Goal: Navigation & Orientation: Find specific page/section

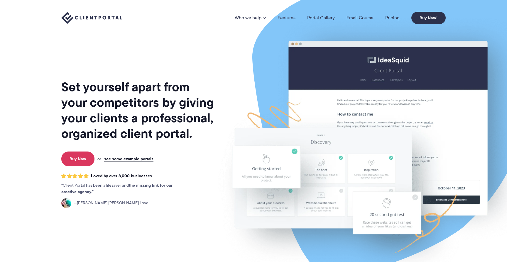
click at [395, 17] on link "Pricing" at bounding box center [392, 18] width 14 height 5
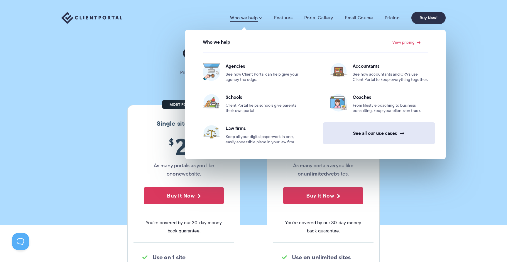
click at [373, 133] on link "See all our use cases →" at bounding box center [379, 133] width 112 height 22
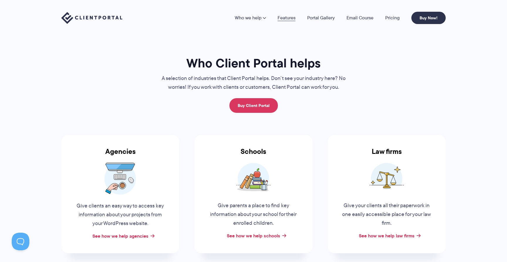
click at [287, 16] on link "Features" at bounding box center [286, 18] width 18 height 5
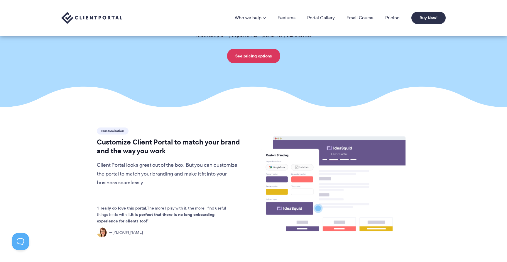
scroll to position [9, 0]
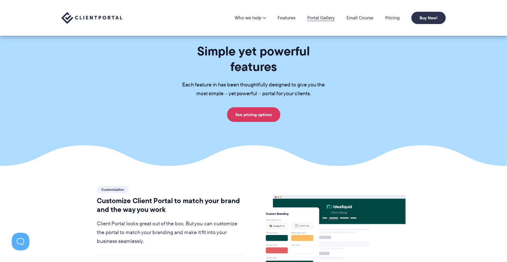
click at [322, 16] on link "Portal Gallery" at bounding box center [321, 18] width 28 height 5
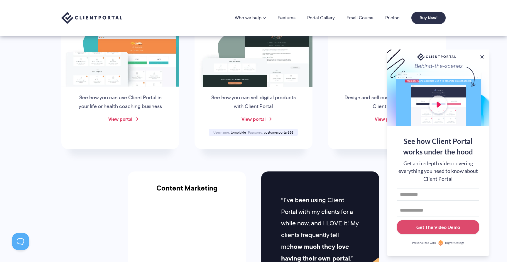
scroll to position [455, 0]
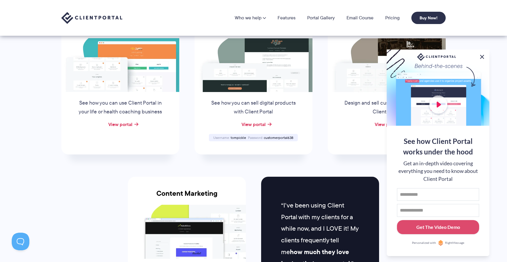
click at [483, 55] on button at bounding box center [481, 56] width 7 height 7
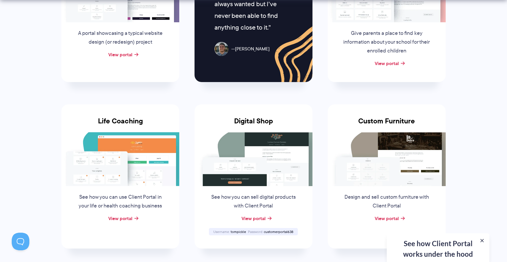
scroll to position [366, 0]
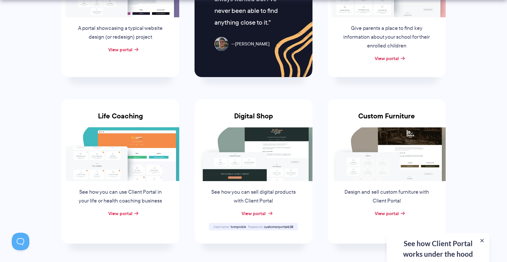
click at [258, 214] on link "View portal" at bounding box center [253, 213] width 24 height 7
drag, startPoint x: 264, startPoint y: 226, endPoint x: 303, endPoint y: 224, distance: 39.1
click at [303, 224] on div "Digital Shop See how you can sell digital products with Client Portal View port…" at bounding box center [253, 171] width 118 height 144
copy span "customerportal638"
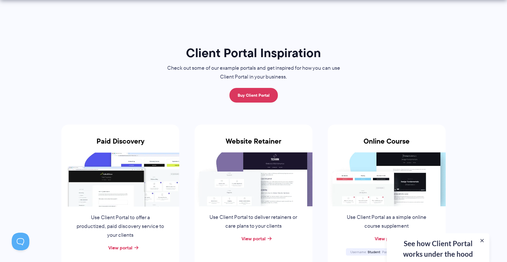
scroll to position [0, 0]
